Goal: Find specific page/section: Find specific page/section

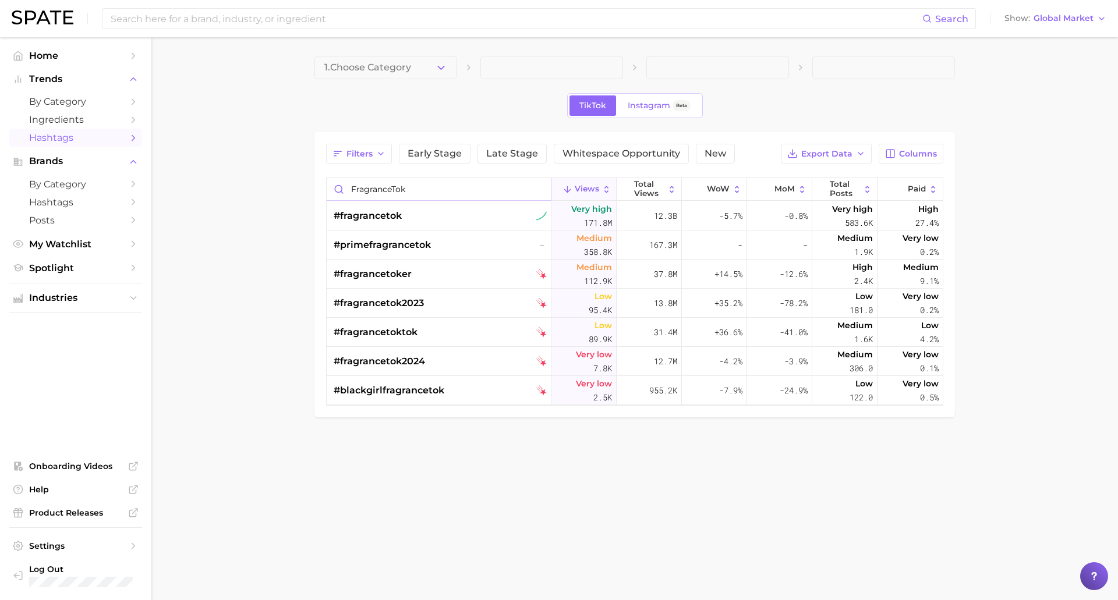
click at [469, 185] on input "FragranceTok" at bounding box center [439, 189] width 224 height 22
click at [537, 192] on input "FragranceTok" at bounding box center [439, 189] width 224 height 22
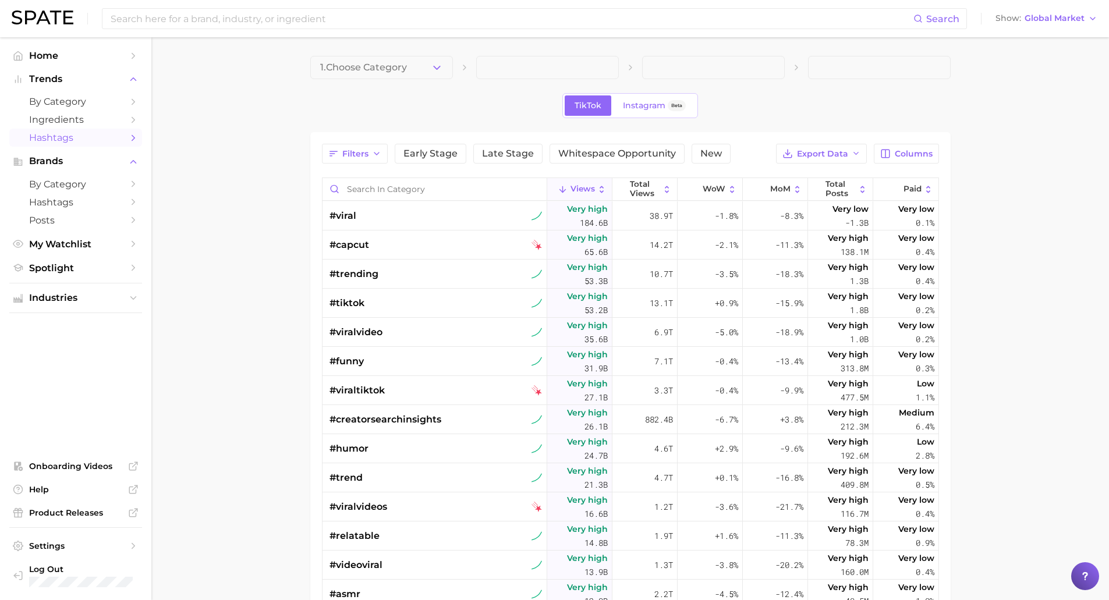
click at [87, 65] on ul "Home Trends by Category Ingredients Hashtags Brands by Category Hashtags Posts …" at bounding box center [75, 162] width 133 height 231
click at [79, 54] on span "Home" at bounding box center [75, 55] width 93 height 11
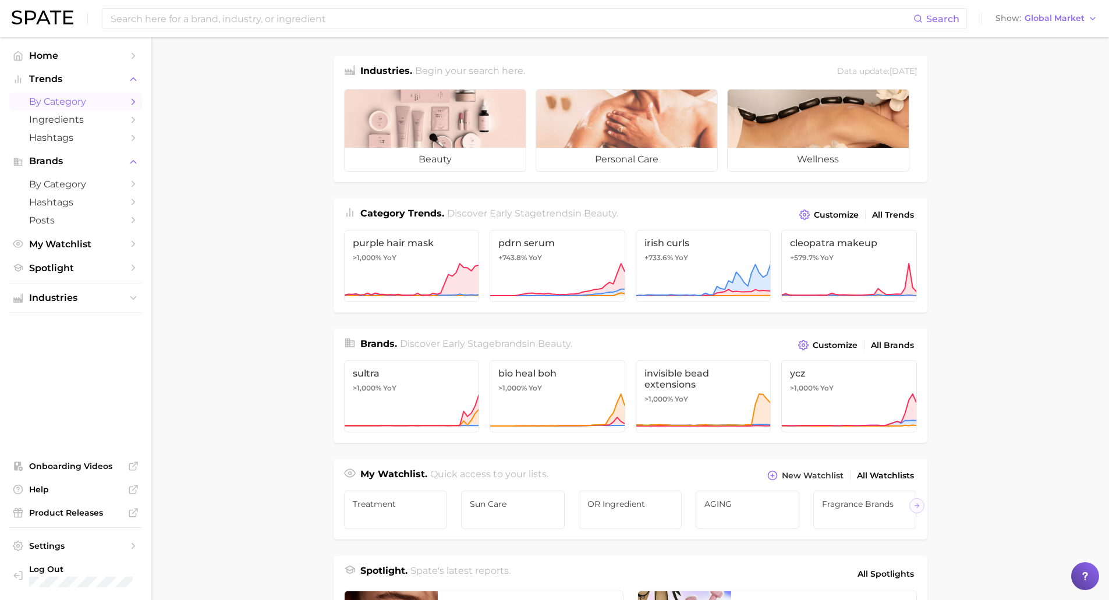
click at [59, 104] on span "by Category" at bounding box center [75, 101] width 93 height 11
